Goal: Task Accomplishment & Management: Use online tool/utility

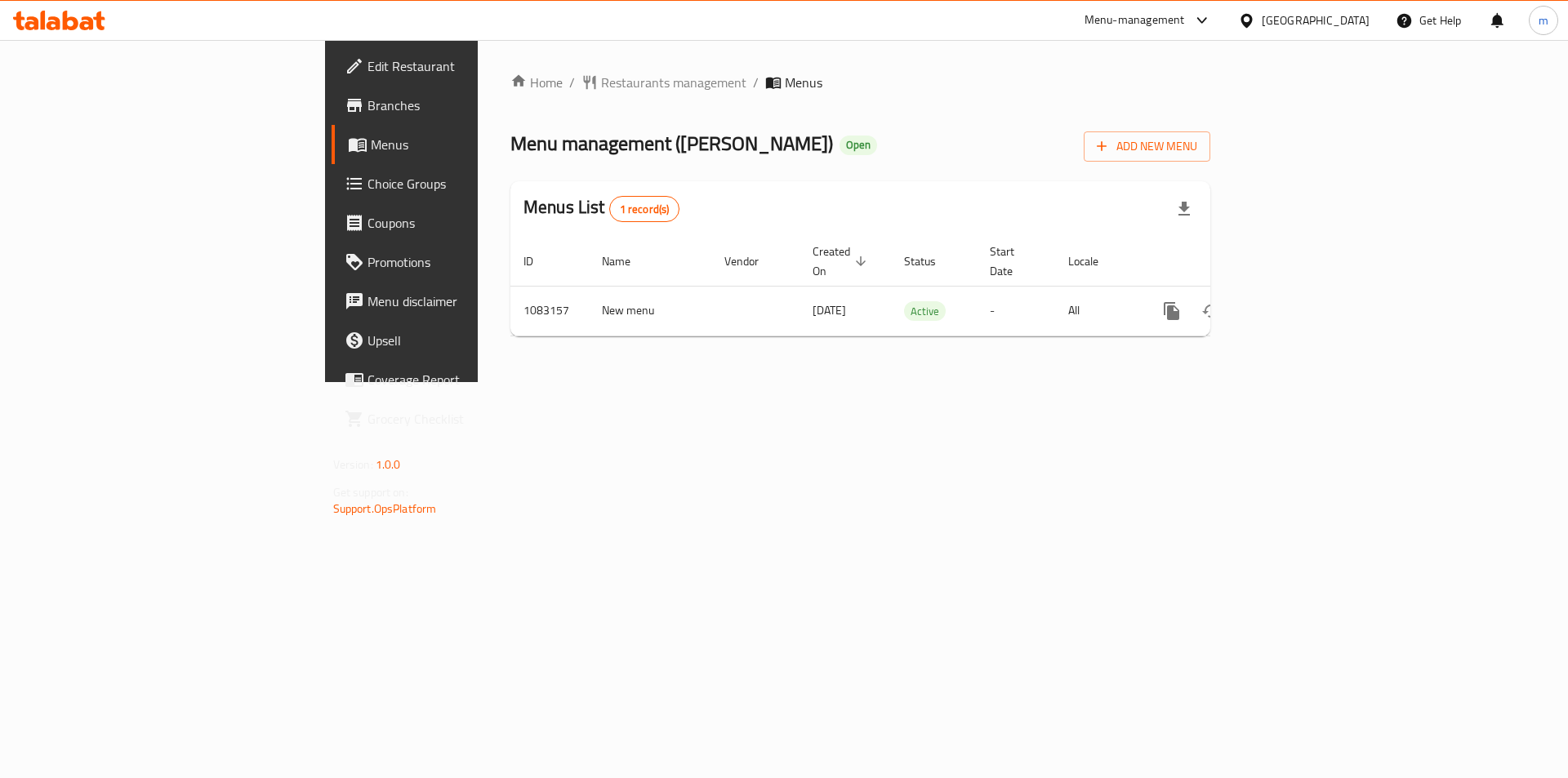
click at [332, 118] on link "Branches" at bounding box center [459, 105] width 255 height 39
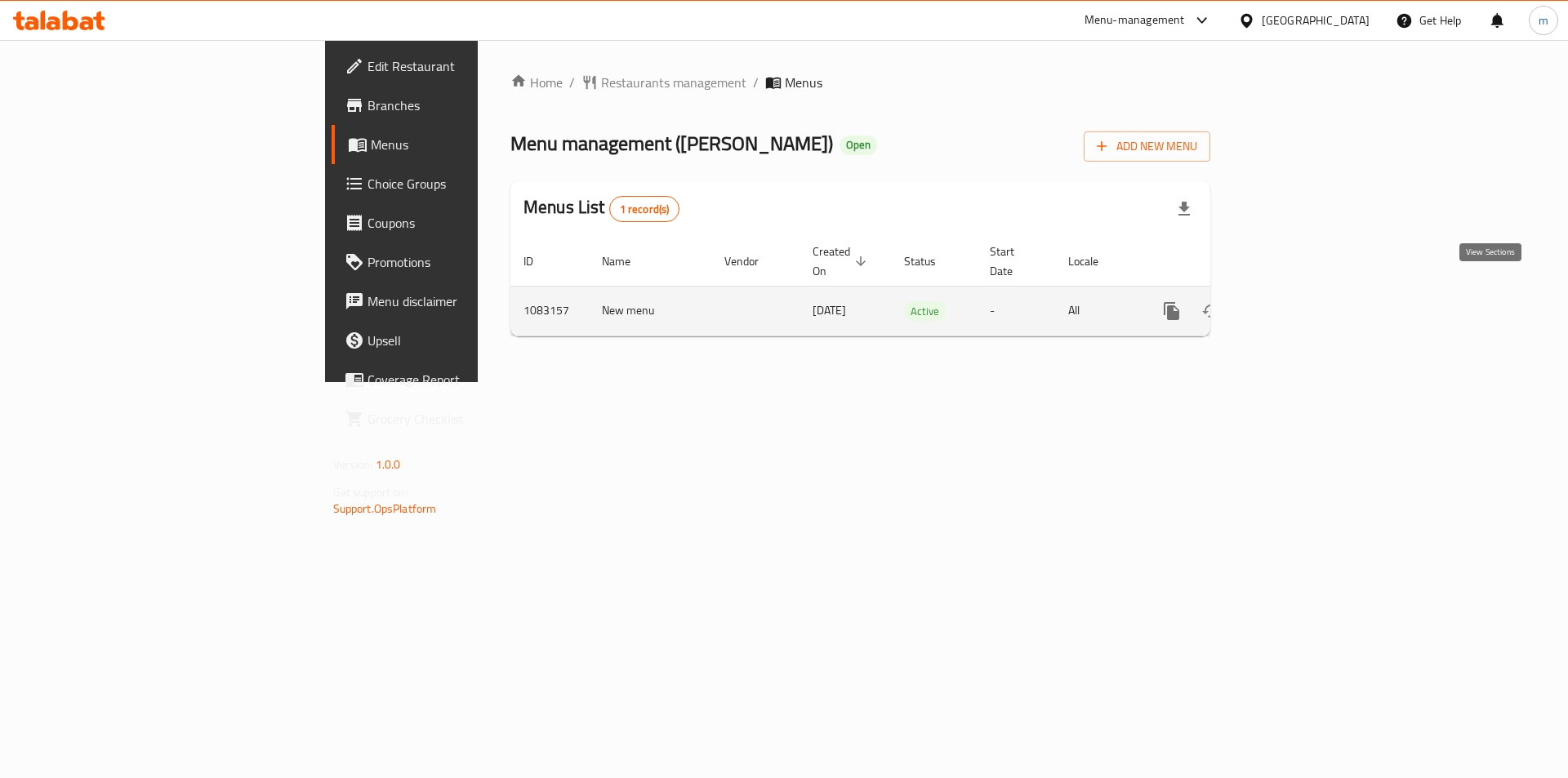
click at [1297, 303] on icon "enhanced table" at bounding box center [1290, 311] width 14 height 14
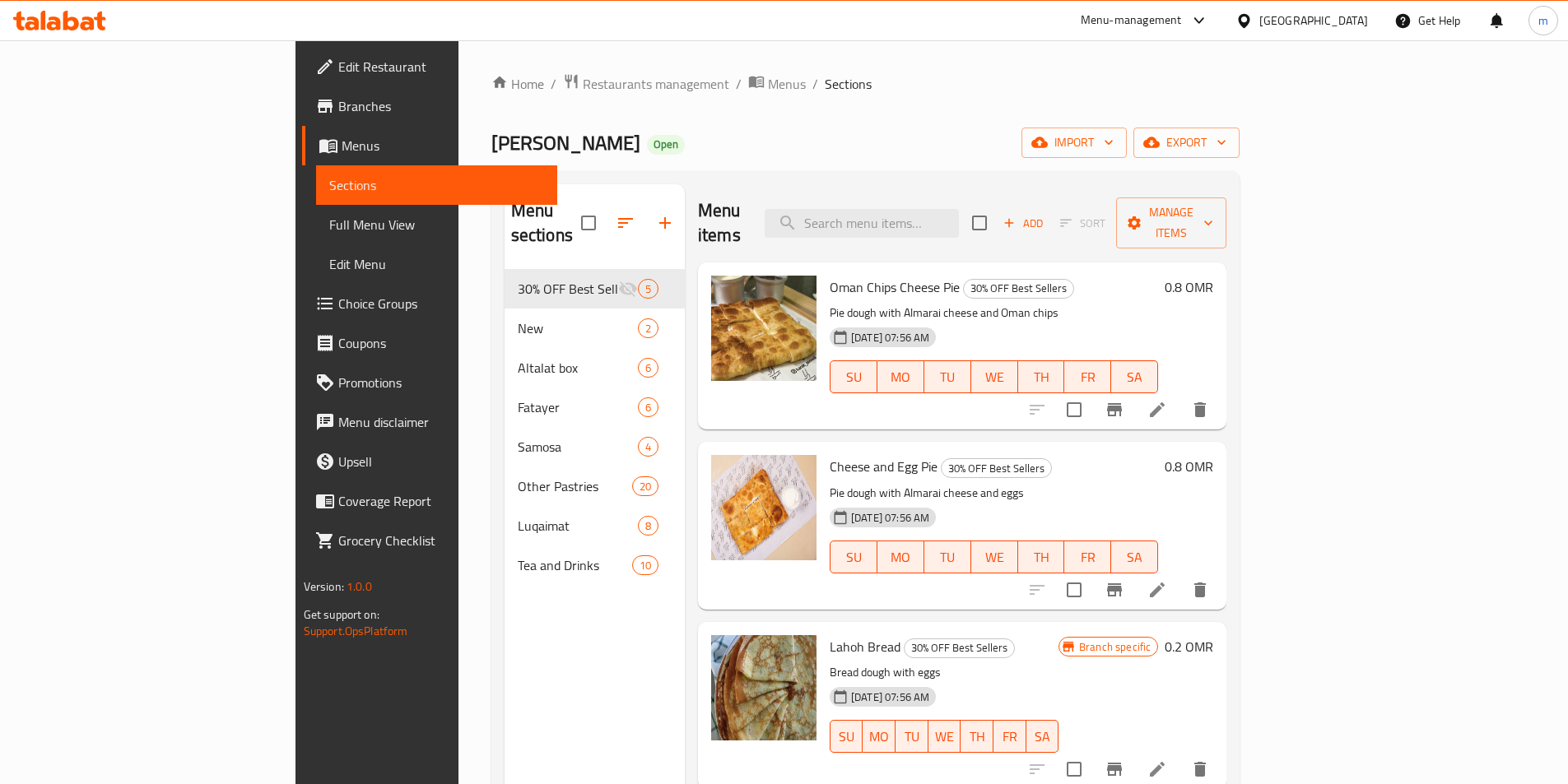
click at [1158, 303] on p "Pie dough with Almarai cheese and Oman chips" at bounding box center [994, 313] width 329 height 21
click at [1213, 205] on span "Manage items" at bounding box center [1171, 223] width 84 height 41
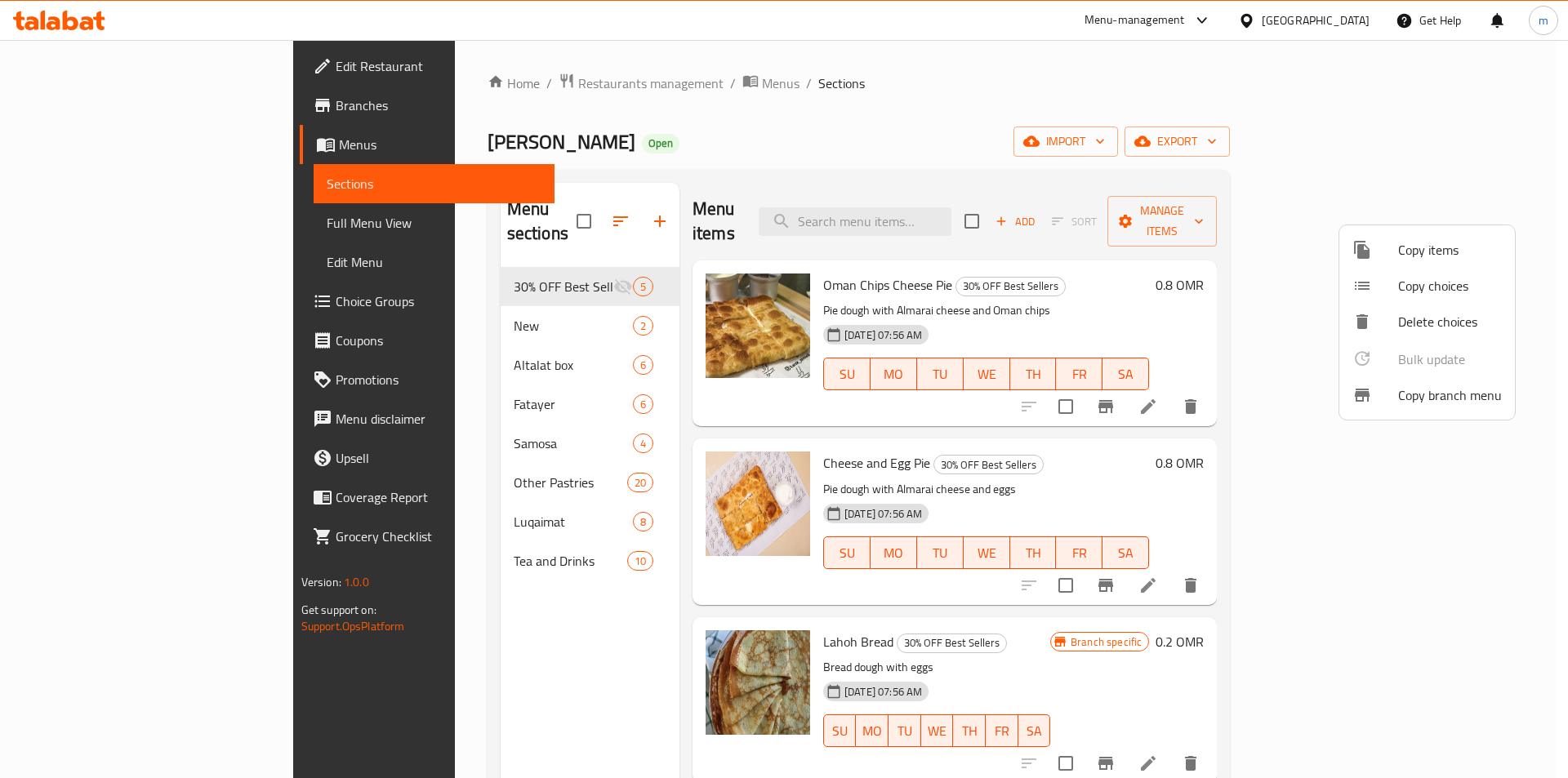
click at [1431, 396] on span "Copy branch menu" at bounding box center [1450, 396] width 104 height 20
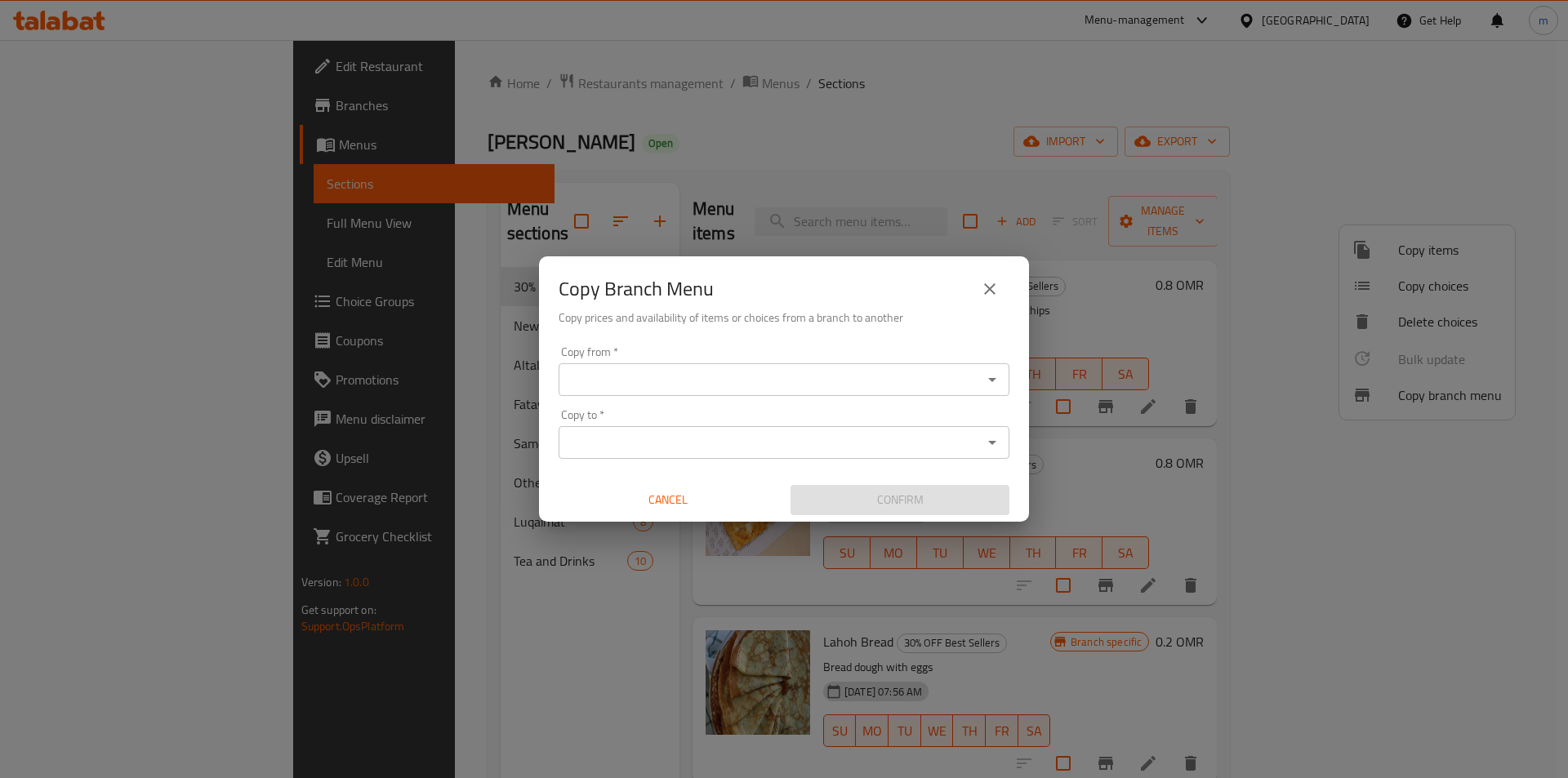
click at [774, 387] on input "Copy from   *" at bounding box center [770, 379] width 414 height 23
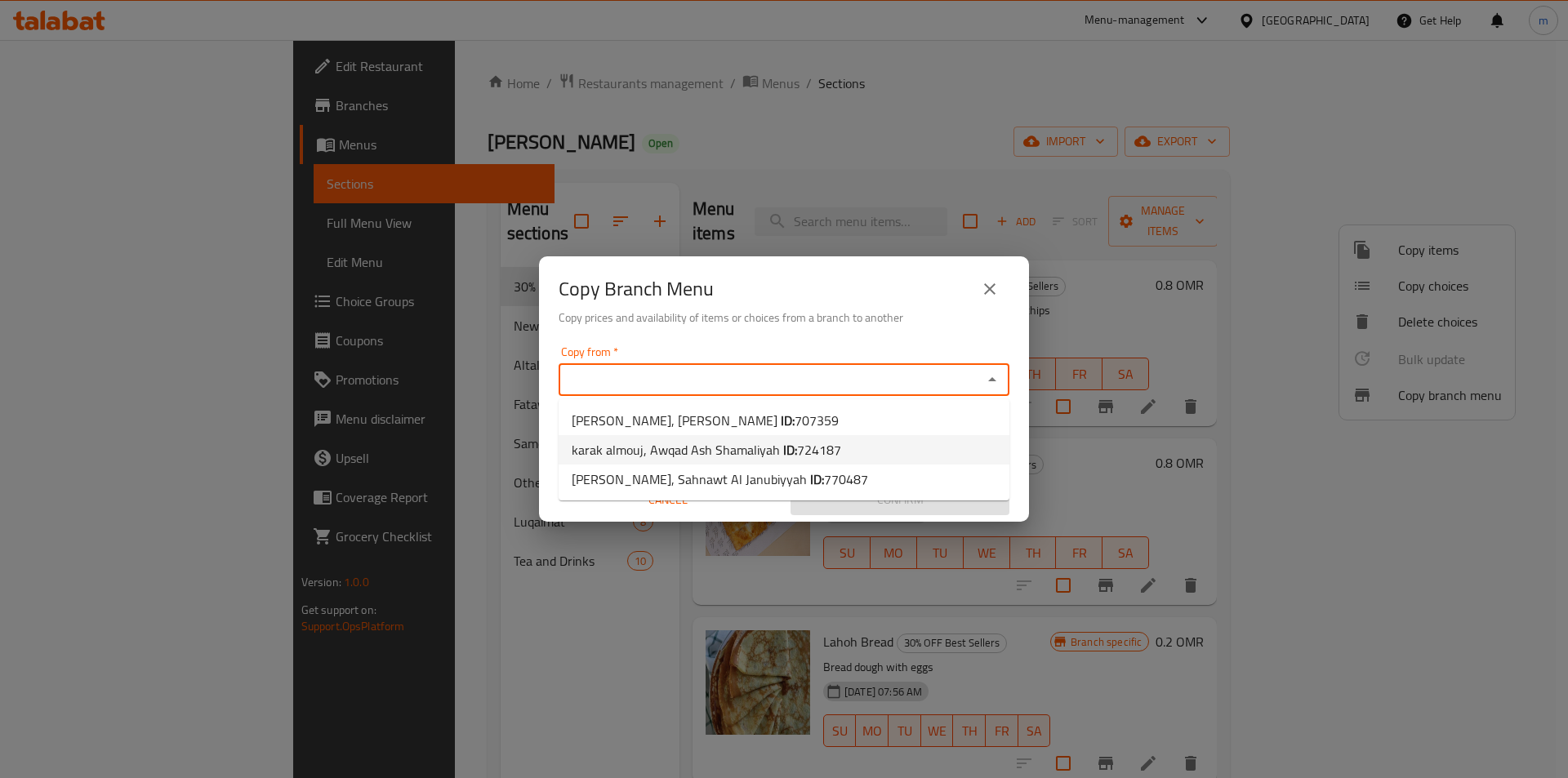
click at [769, 445] on span "[PERSON_NAME], Awqad Ash Shamaliyah ID: 724187" at bounding box center [707, 450] width 270 height 20
type input "karak almouj, Awqad Ash Shamaliyah"
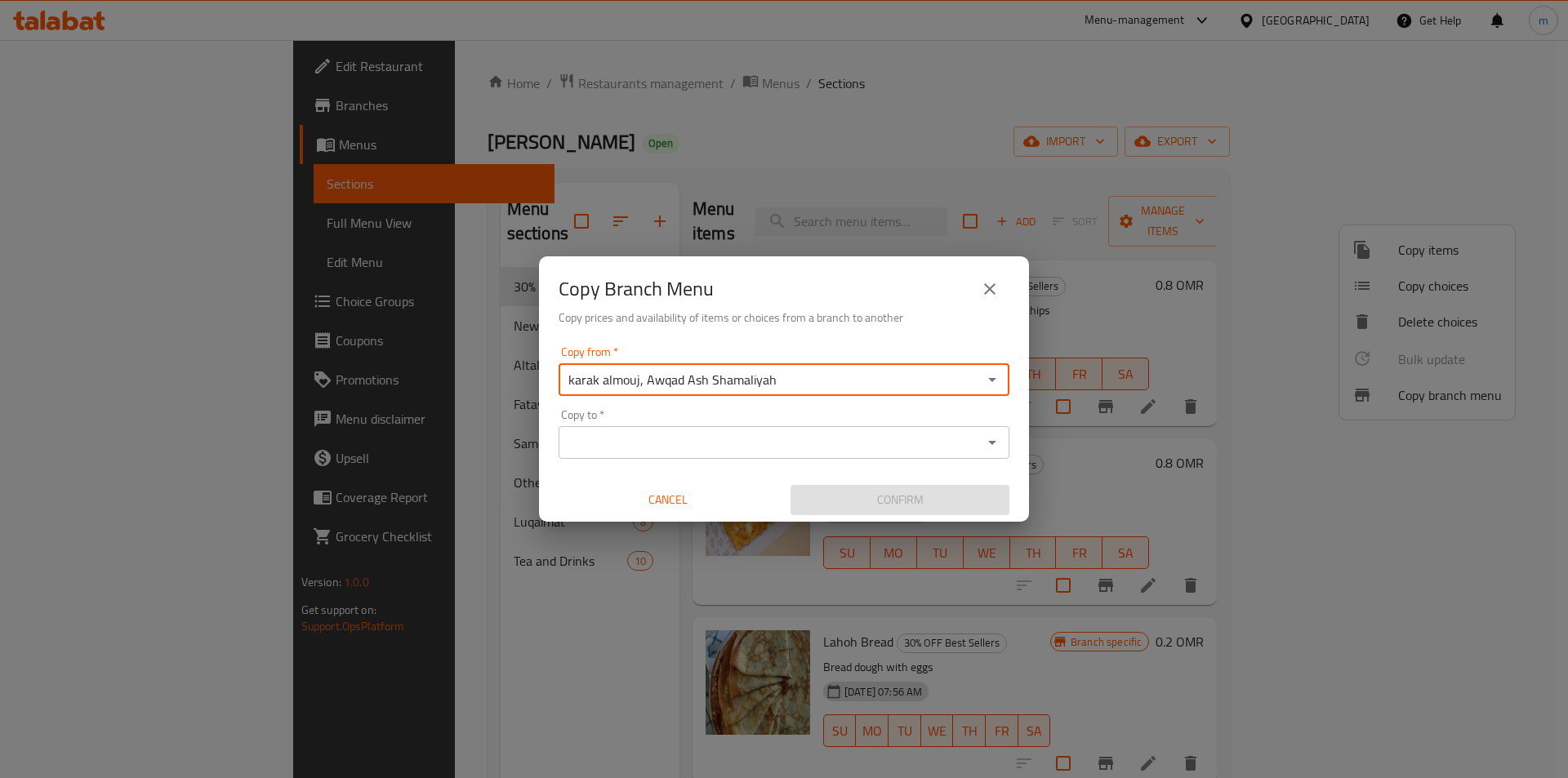
click at [768, 445] on input "Copy to   *" at bounding box center [770, 442] width 414 height 23
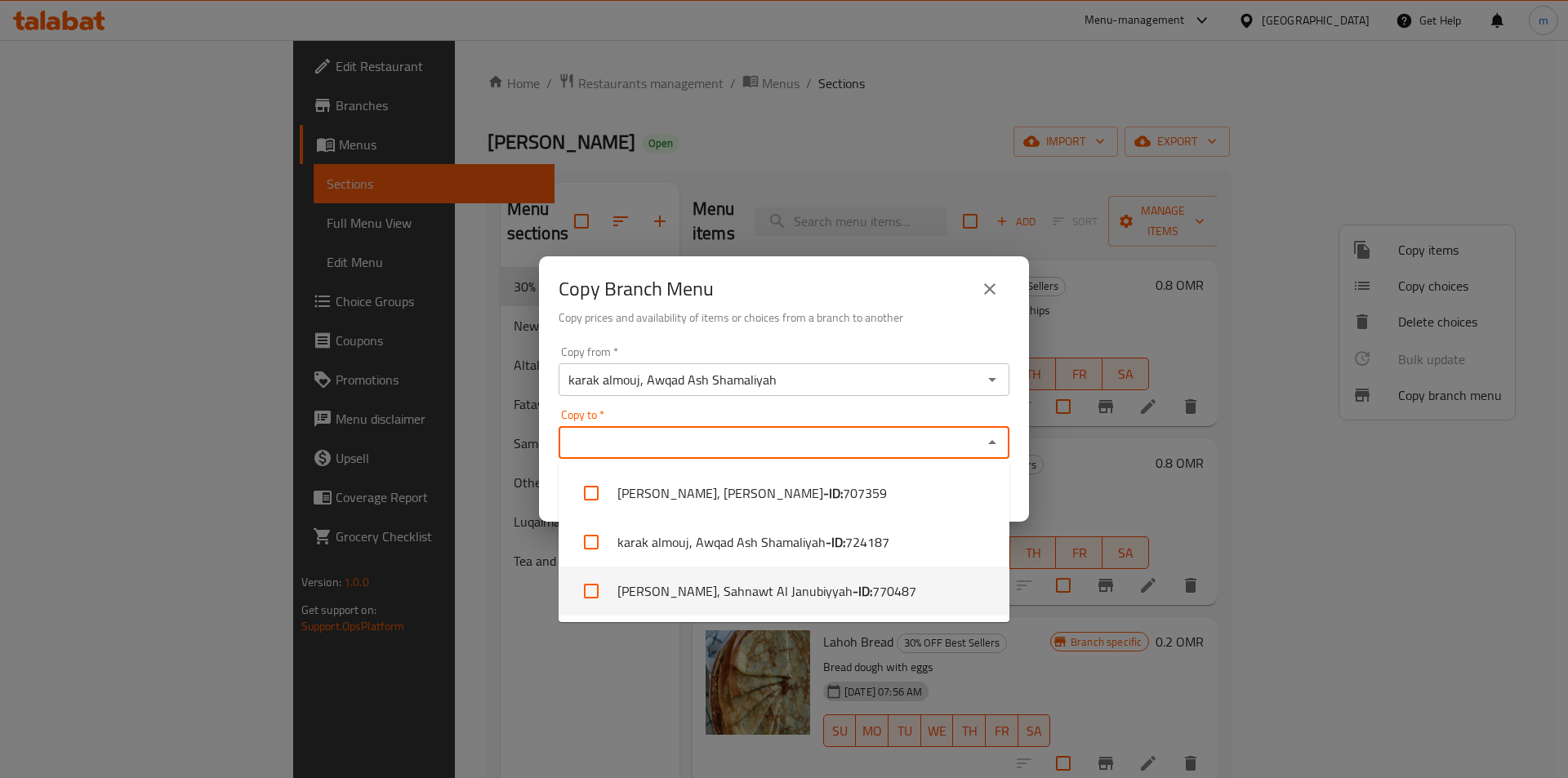
click at [806, 586] on li "[PERSON_NAME], Sahnawt Al Janubiyyah - ID: 770487" at bounding box center [784, 591] width 451 height 49
checkbox input "true"
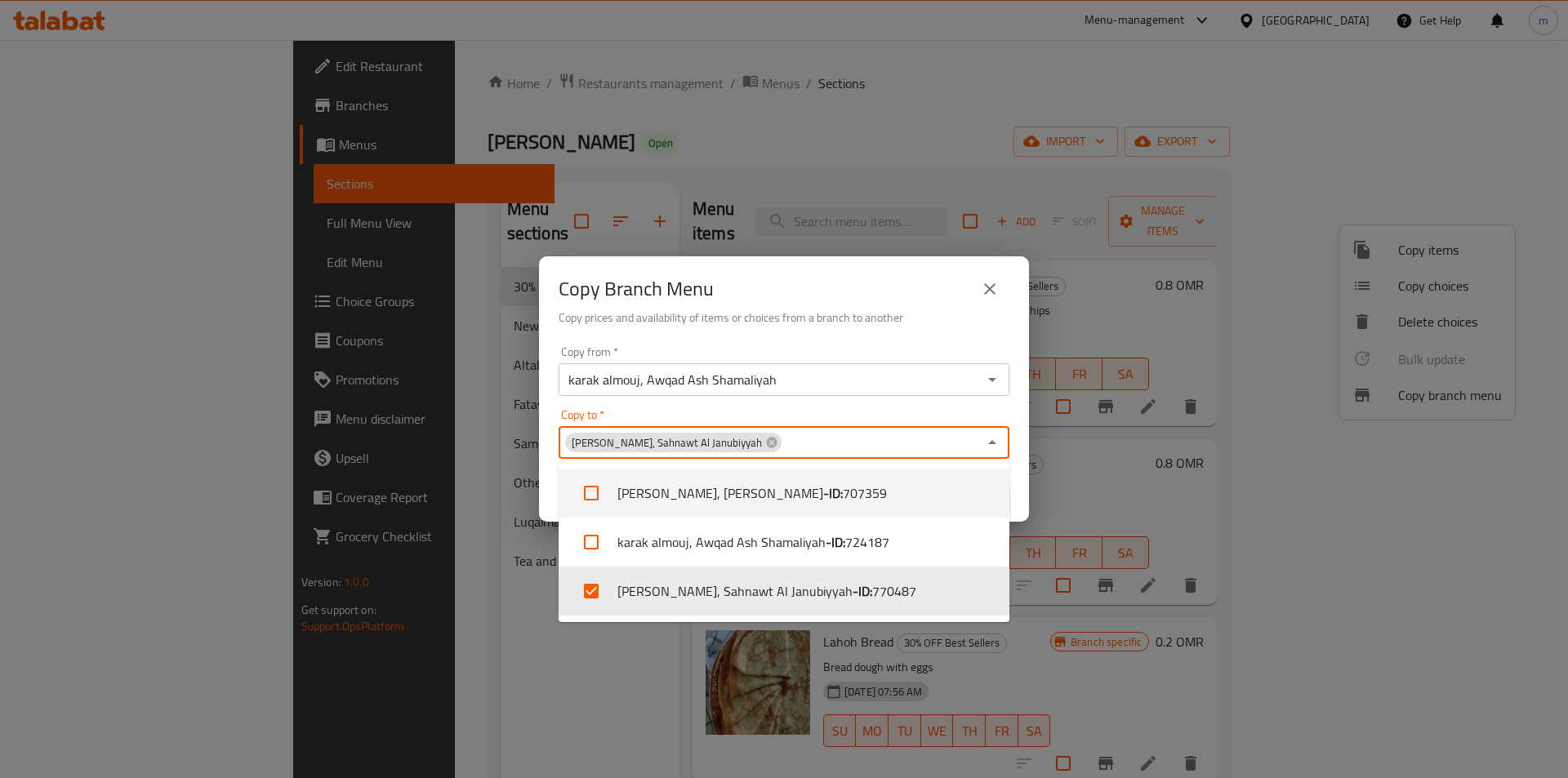
click at [959, 423] on div "Copy to   * [PERSON_NAME], Sahnawt Al Janubiyyah Copy to *" at bounding box center [784, 434] width 451 height 50
click at [959, 417] on div "Copy to   * [PERSON_NAME], Sahnawt Al Janubiyyah Copy to *" at bounding box center [784, 434] width 451 height 50
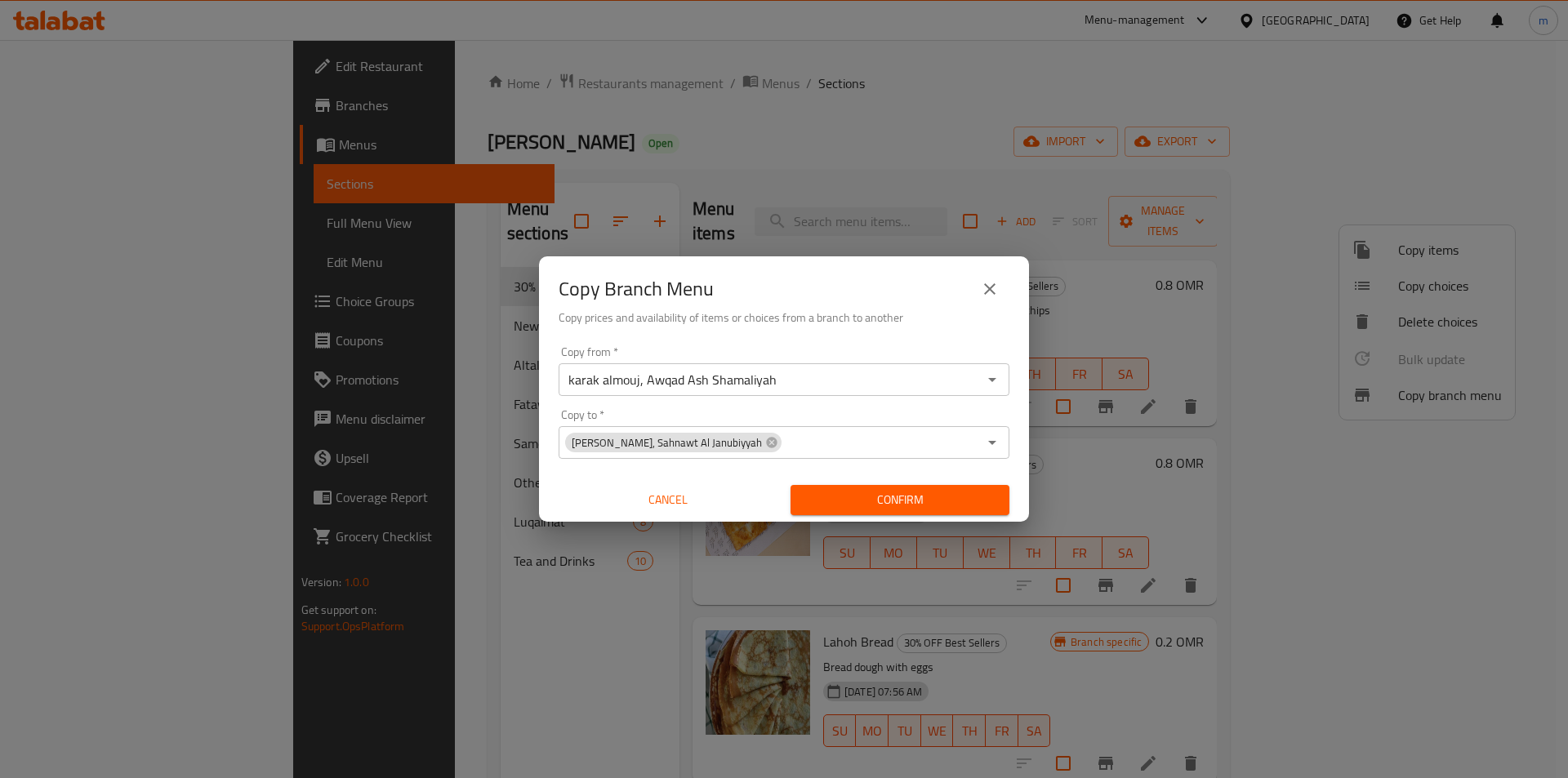
click at [959, 408] on div "Copy from   * [PERSON_NAME], Awqad Ash Shamaliyah Copy from * Copy to   * karak…" at bounding box center [784, 430] width 490 height 182
click at [880, 491] on span "Confirm" at bounding box center [899, 500] width 193 height 21
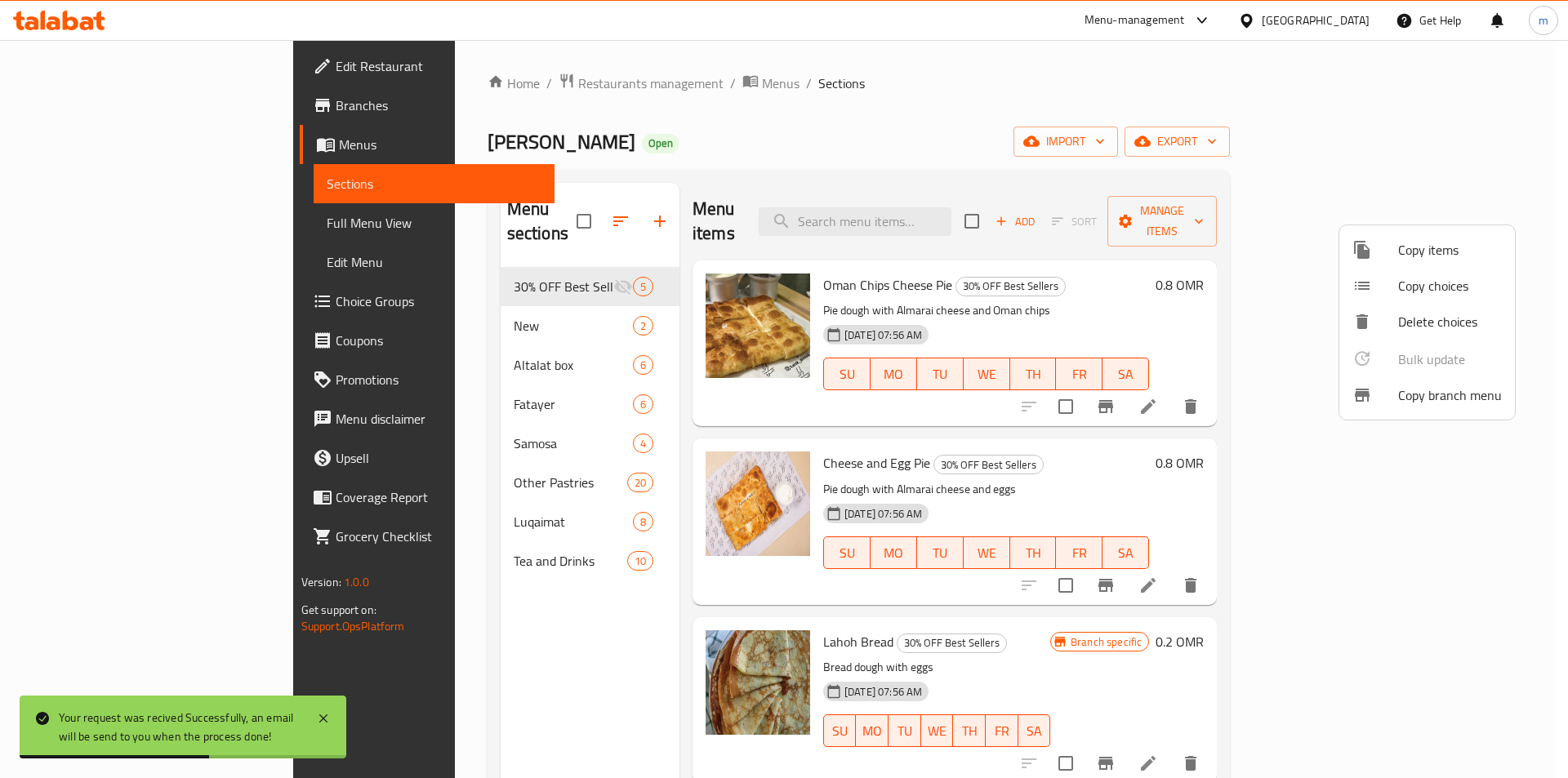
click at [1388, 385] on li "Copy branch menu" at bounding box center [1428, 396] width 176 height 36
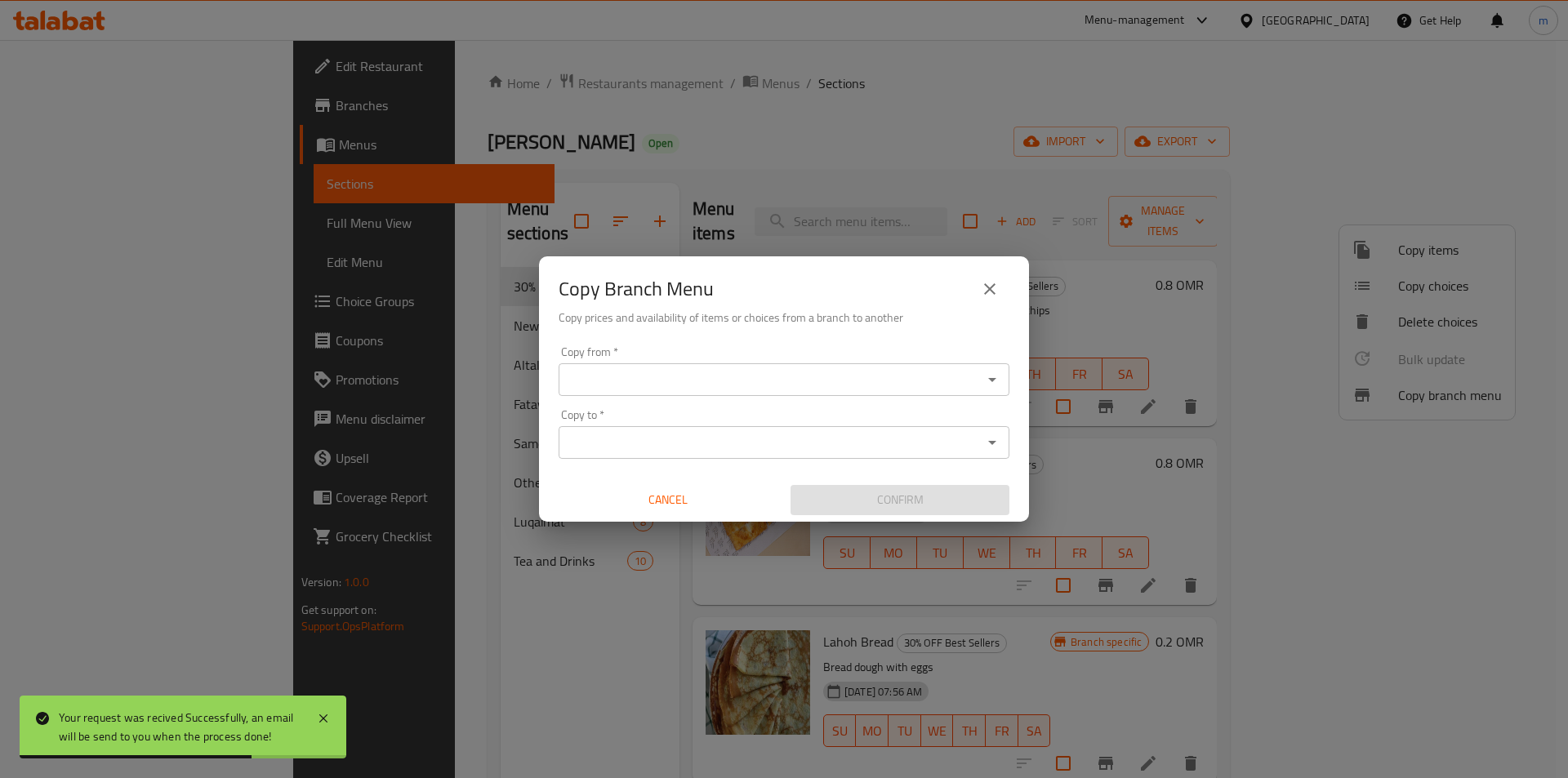
click at [716, 376] on input "Copy from   *" at bounding box center [770, 379] width 414 height 23
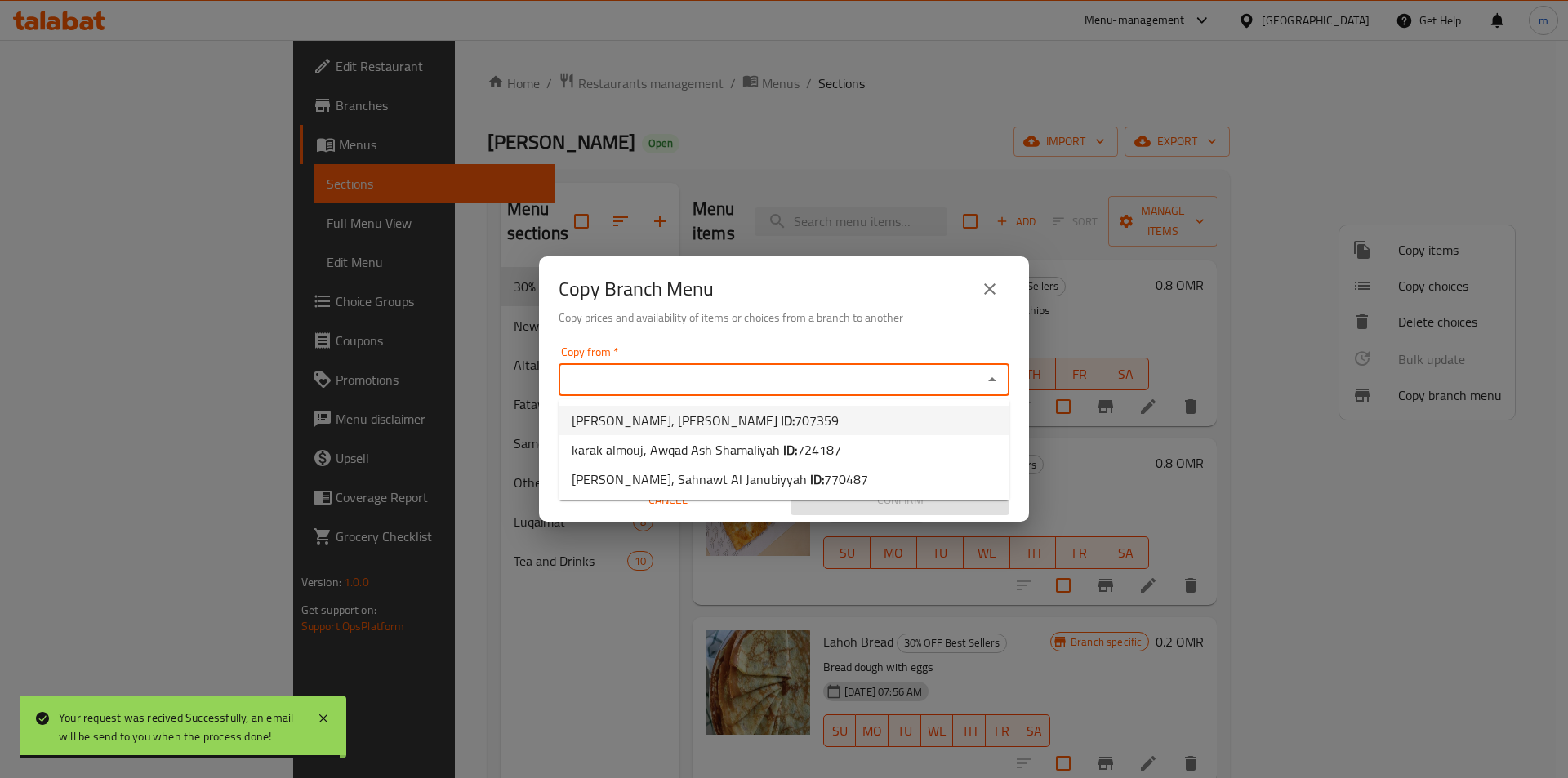
click at [819, 333] on div "Copy Branch Menu Copy prices and availability of items or choices from a branch…" at bounding box center [784, 298] width 490 height 83
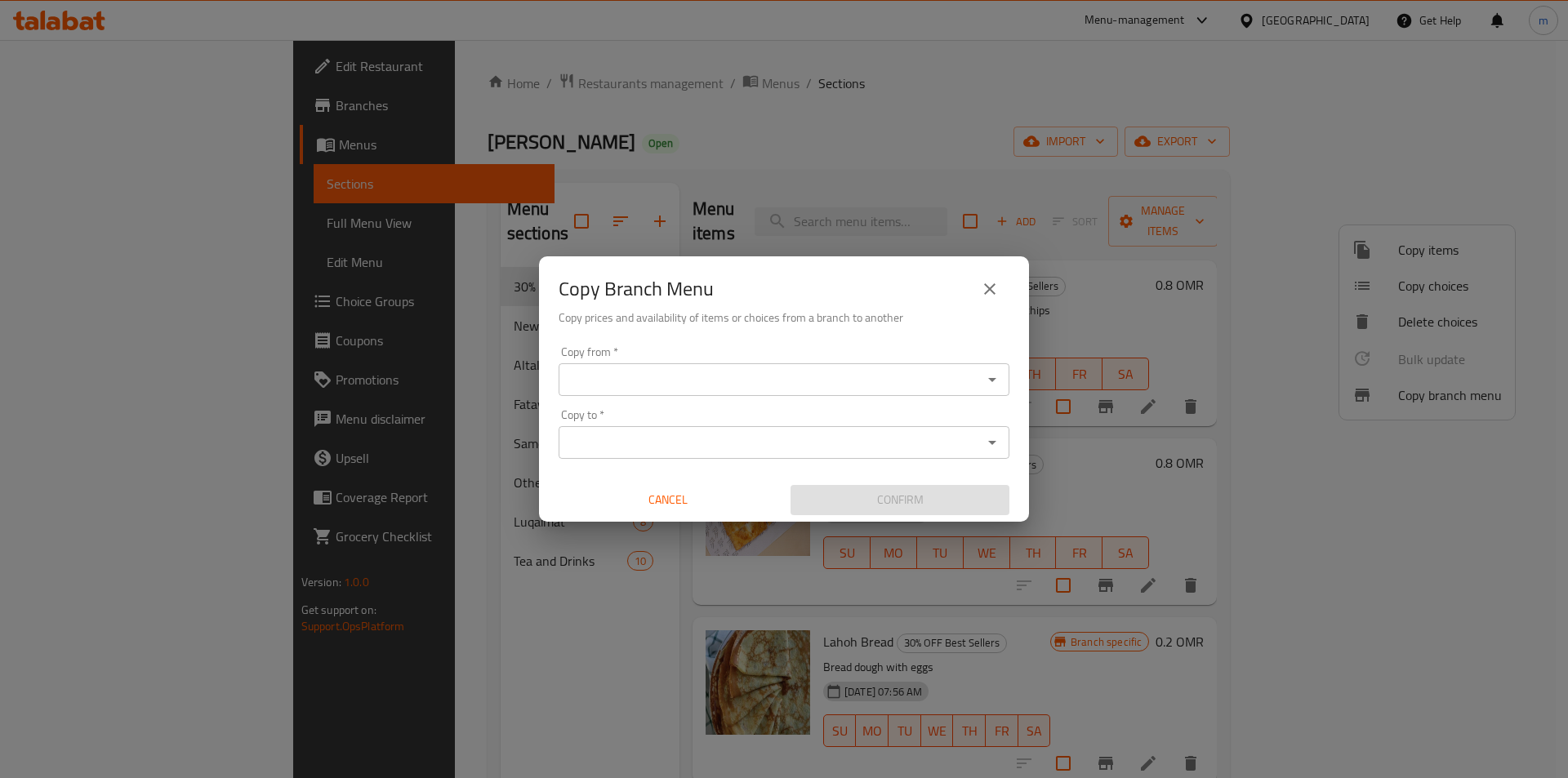
click at [985, 293] on icon "close" at bounding box center [990, 289] width 20 height 20
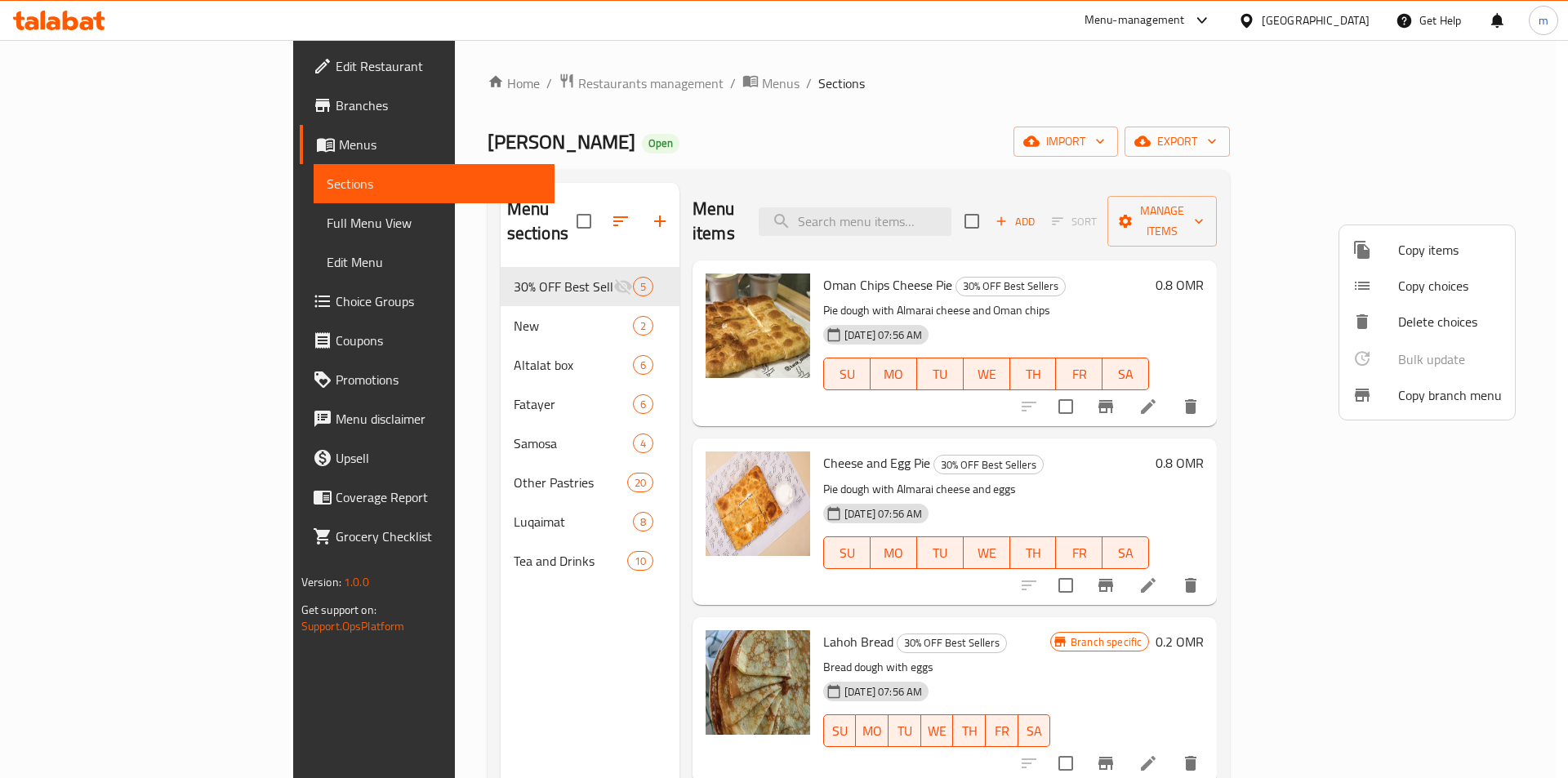
click at [1052, 144] on div at bounding box center [784, 389] width 1568 height 778
